Goal: Task Accomplishment & Management: Manage account settings

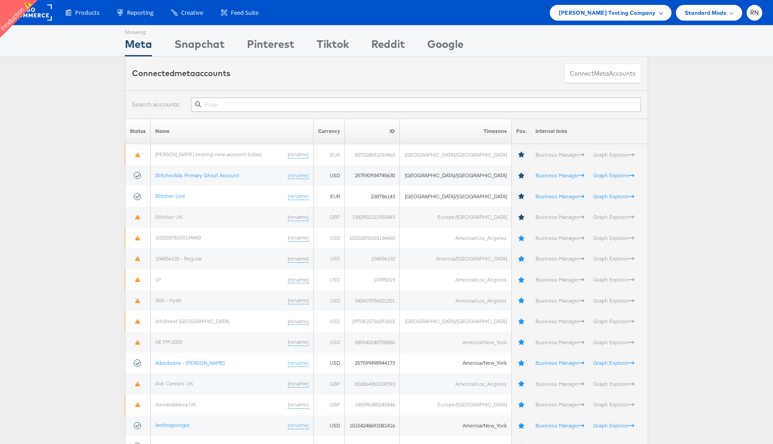
click at [631, 15] on span "[PERSON_NAME] Testing Company" at bounding box center [606, 12] width 97 height 9
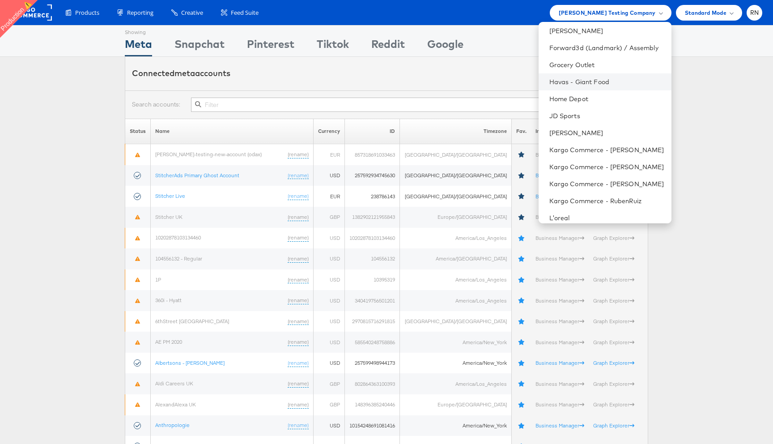
scroll to position [178, 0]
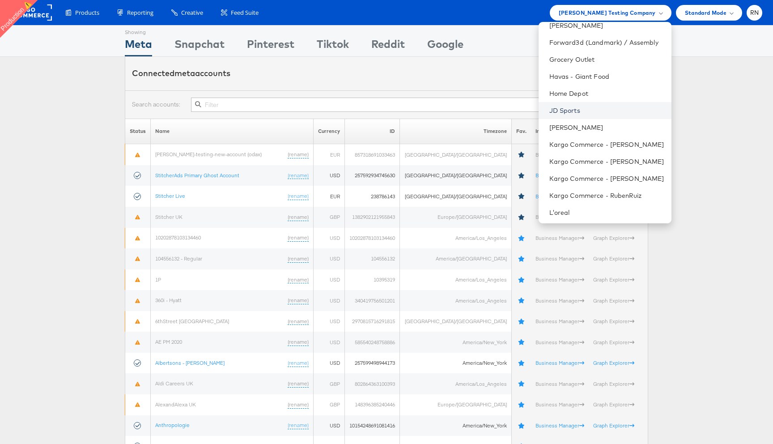
click at [571, 113] on link "JD Sports" at bounding box center [606, 110] width 115 height 9
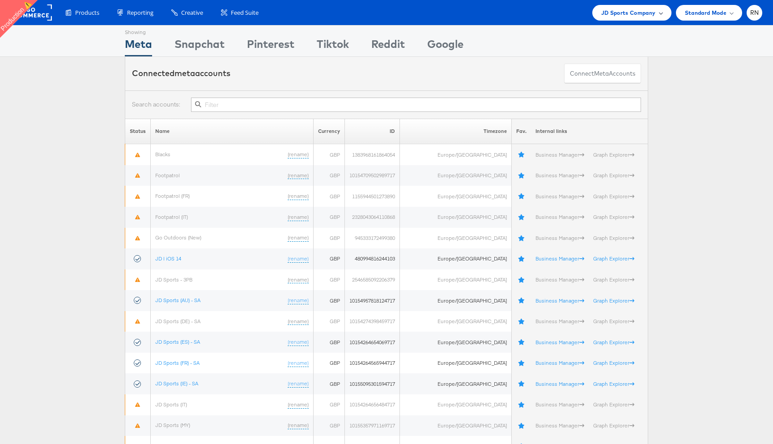
click at [611, 17] on div "JD Sports Company" at bounding box center [631, 13] width 79 height 16
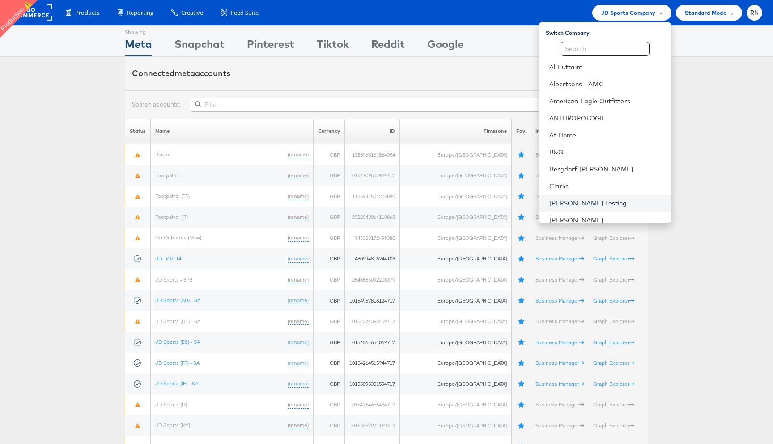
click at [578, 203] on link "Colin Clarke Testing" at bounding box center [606, 203] width 115 height 9
